Goal: Check status

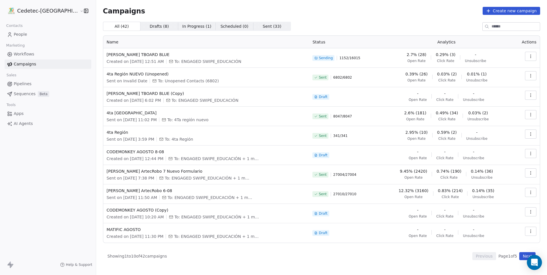
click at [532, 260] on icon "Open Intercom Messenger" at bounding box center [534, 262] width 7 height 7
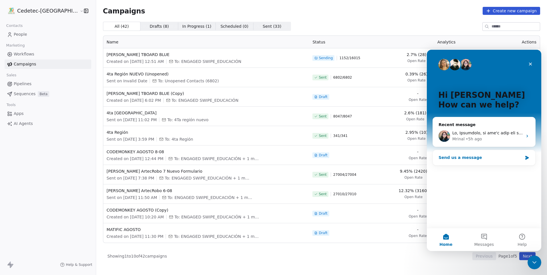
click at [494, 160] on div "Send us a message" at bounding box center [480, 158] width 84 height 6
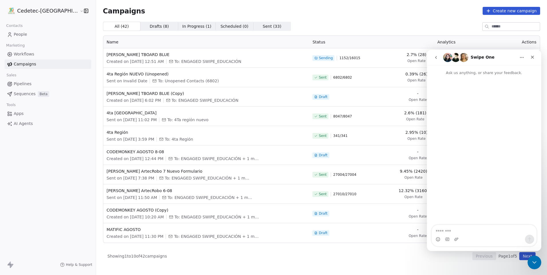
click at [436, 59] on icon "go back" at bounding box center [436, 57] width 5 height 5
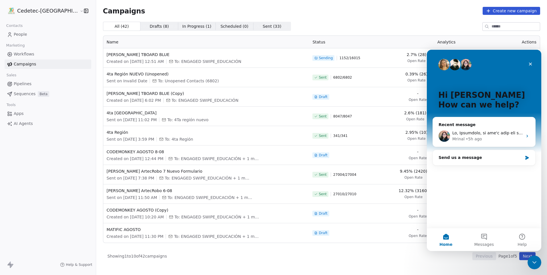
click at [420, 28] on div "All ( 42 ) All ( 42 ) Drafts ( 8 ) Drafts ( 8 ) In Progress ( 1 ) In Progress (…" at bounding box center [321, 26] width 437 height 9
click at [531, 64] on icon "Close" at bounding box center [530, 64] width 5 height 5
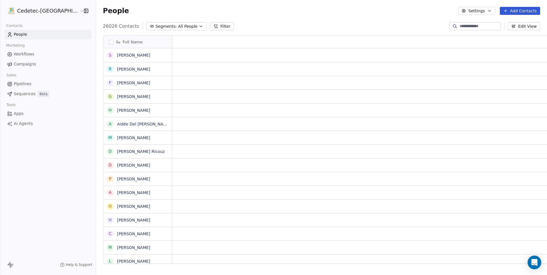
scroll to position [5, 5]
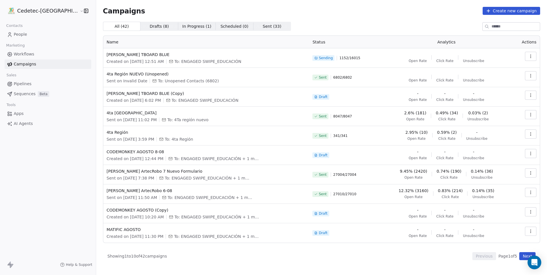
click at [378, 39] on th "Status" at bounding box center [345, 42] width 72 height 13
click at [349, 57] on span "1156 / 16015" at bounding box center [349, 58] width 21 height 5
drag, startPoint x: 349, startPoint y: 57, endPoint x: 348, endPoint y: 61, distance: 3.4
click at [348, 61] on div "Sending 1156 / 16015" at bounding box center [344, 58] width 65 height 13
drag, startPoint x: 348, startPoint y: 58, endPoint x: 352, endPoint y: 58, distance: 3.7
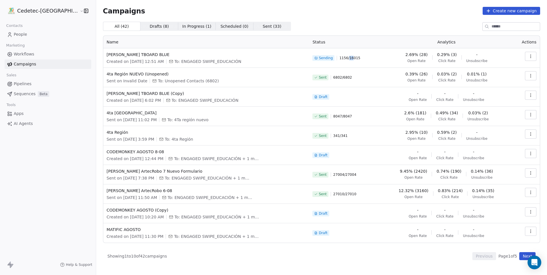
click at [352, 58] on span "1156 / 16015" at bounding box center [349, 58] width 21 height 5
drag, startPoint x: 352, startPoint y: 58, endPoint x: 356, endPoint y: 58, distance: 4.3
click at [356, 58] on span "1156 / 16015" at bounding box center [349, 58] width 21 height 5
drag, startPoint x: 357, startPoint y: 58, endPoint x: 349, endPoint y: 59, distance: 8.0
click at [349, 59] on span "1156 / 16015" at bounding box center [349, 58] width 21 height 5
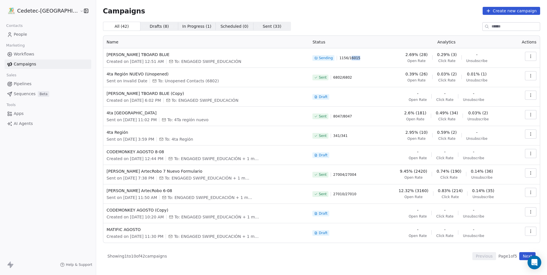
drag, startPoint x: 349, startPoint y: 59, endPoint x: 350, endPoint y: 61, distance: 3.0
click at [350, 61] on div "Sending 1156 / 16015" at bounding box center [344, 58] width 65 height 13
drag, startPoint x: 346, startPoint y: 59, endPoint x: 339, endPoint y: 59, distance: 7.2
click at [339, 59] on span "1156 / 16015" at bounding box center [349, 58] width 21 height 5
drag, startPoint x: 339, startPoint y: 59, endPoint x: 342, endPoint y: 62, distance: 4.5
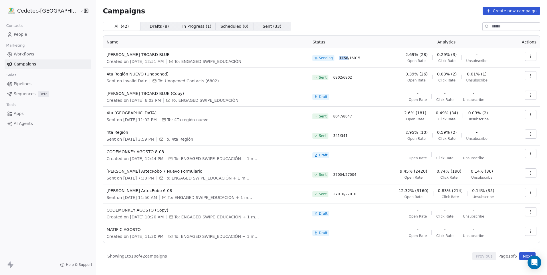
click at [342, 62] on div "Sending 1156 / 16015" at bounding box center [344, 58] width 65 height 13
drag, startPoint x: 346, startPoint y: 58, endPoint x: 338, endPoint y: 58, distance: 7.7
click at [338, 58] on div "Sending 1156 / 16015" at bounding box center [344, 58] width 65 height 13
drag, startPoint x: 338, startPoint y: 58, endPoint x: 342, endPoint y: 61, distance: 4.1
click at [342, 61] on div "Sending 1156 / 16015" at bounding box center [344, 58] width 65 height 13
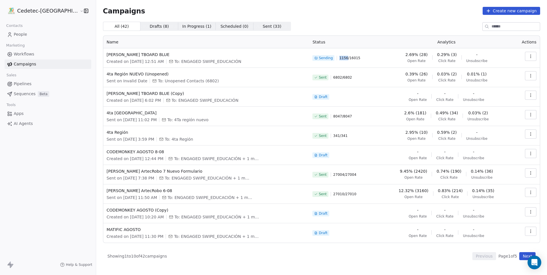
drag, startPoint x: 339, startPoint y: 58, endPoint x: 346, endPoint y: 58, distance: 7.2
click at [346, 58] on div "Sending 1156 / 16015" at bounding box center [344, 58] width 65 height 13
click at [346, 61] on div "Sending 1156 / 16015" at bounding box center [344, 58] width 65 height 13
click at [132, 56] on span "[PERSON_NAME] TBOARD BLUE" at bounding box center [206, 55] width 199 height 6
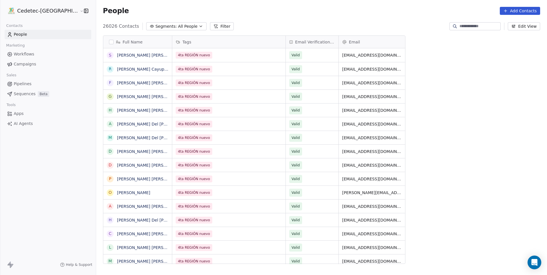
scroll to position [238, 465]
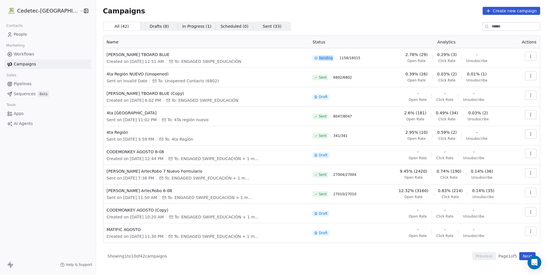
drag, startPoint x: 332, startPoint y: 57, endPoint x: 315, endPoint y: 57, distance: 16.9
click at [315, 57] on div "Sending" at bounding box center [323, 58] width 19 height 5
drag, startPoint x: 315, startPoint y: 57, endPoint x: 317, endPoint y: 59, distance: 3.2
click at [317, 59] on span at bounding box center [315, 57] width 3 height 3
